Goal: Navigation & Orientation: Go to known website

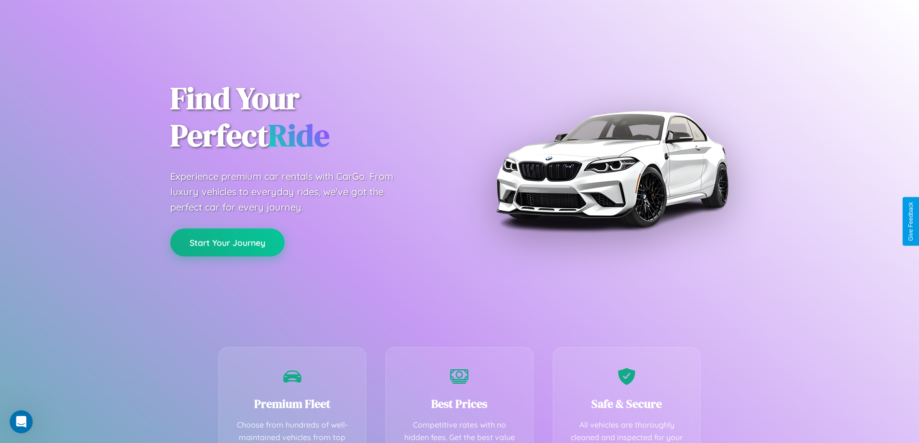
click at [227, 243] on button "Start Your Journey" at bounding box center [227, 243] width 114 height 28
click at [227, 242] on button "Start Your Journey" at bounding box center [227, 243] width 114 height 28
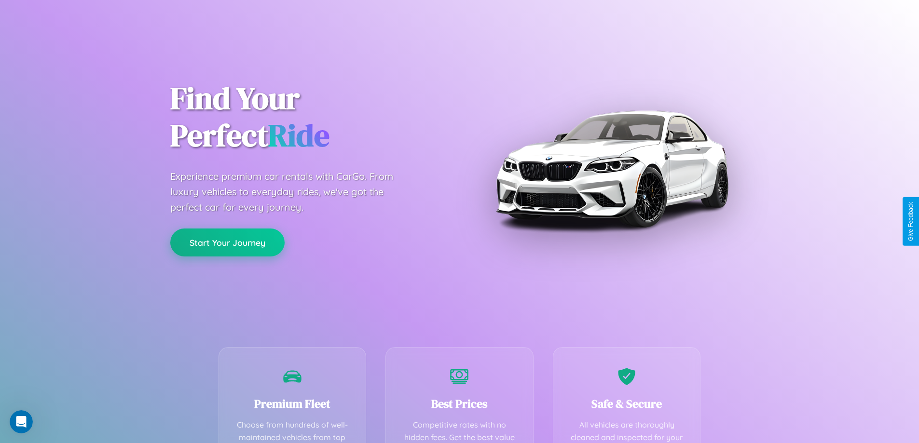
click at [227, 242] on button "Start Your Journey" at bounding box center [227, 243] width 114 height 28
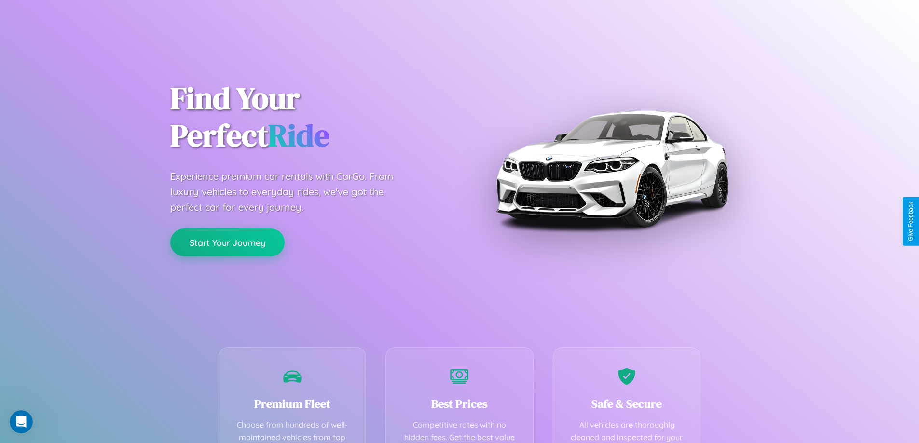
click at [227, 242] on button "Start Your Journey" at bounding box center [227, 243] width 114 height 28
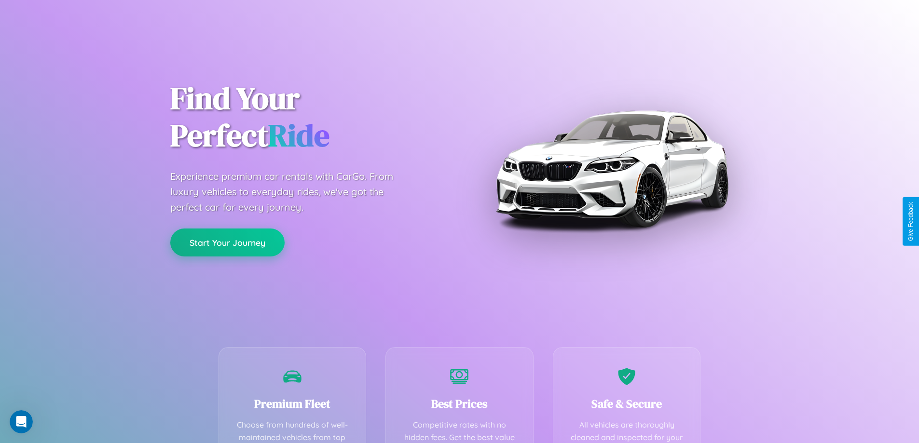
click at [227, 242] on button "Start Your Journey" at bounding box center [227, 243] width 114 height 28
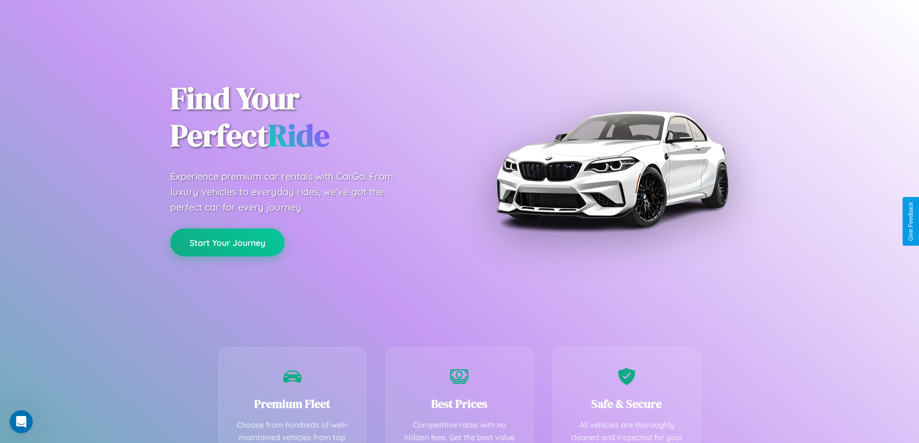
click at [227, 242] on button "Start Your Journey" at bounding box center [227, 243] width 114 height 28
